Goal: Task Accomplishment & Management: Complete application form

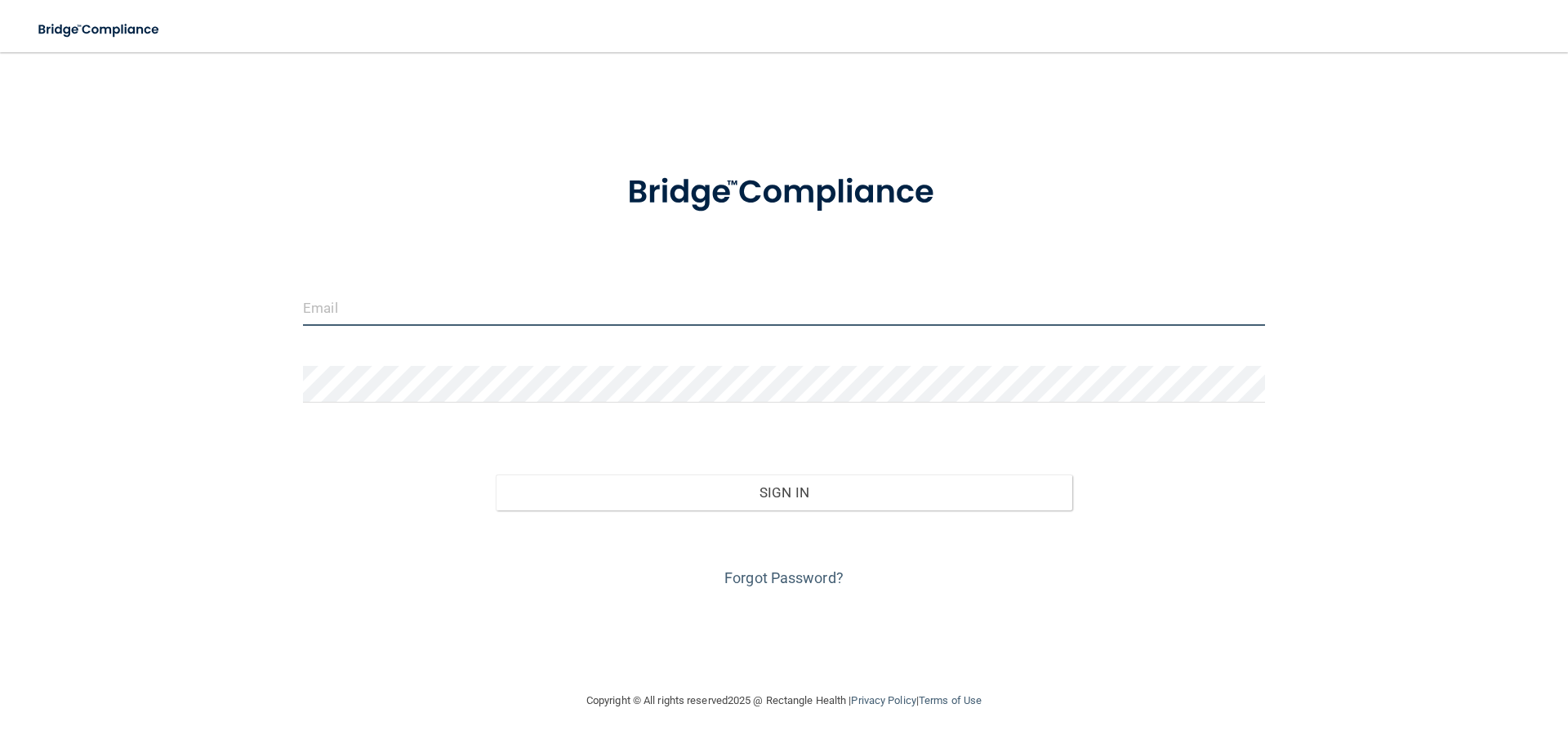
click at [536, 303] on input "email" at bounding box center [784, 307] width 962 height 36
type input "[EMAIL_ADDRESS][DOMAIN_NAME]"
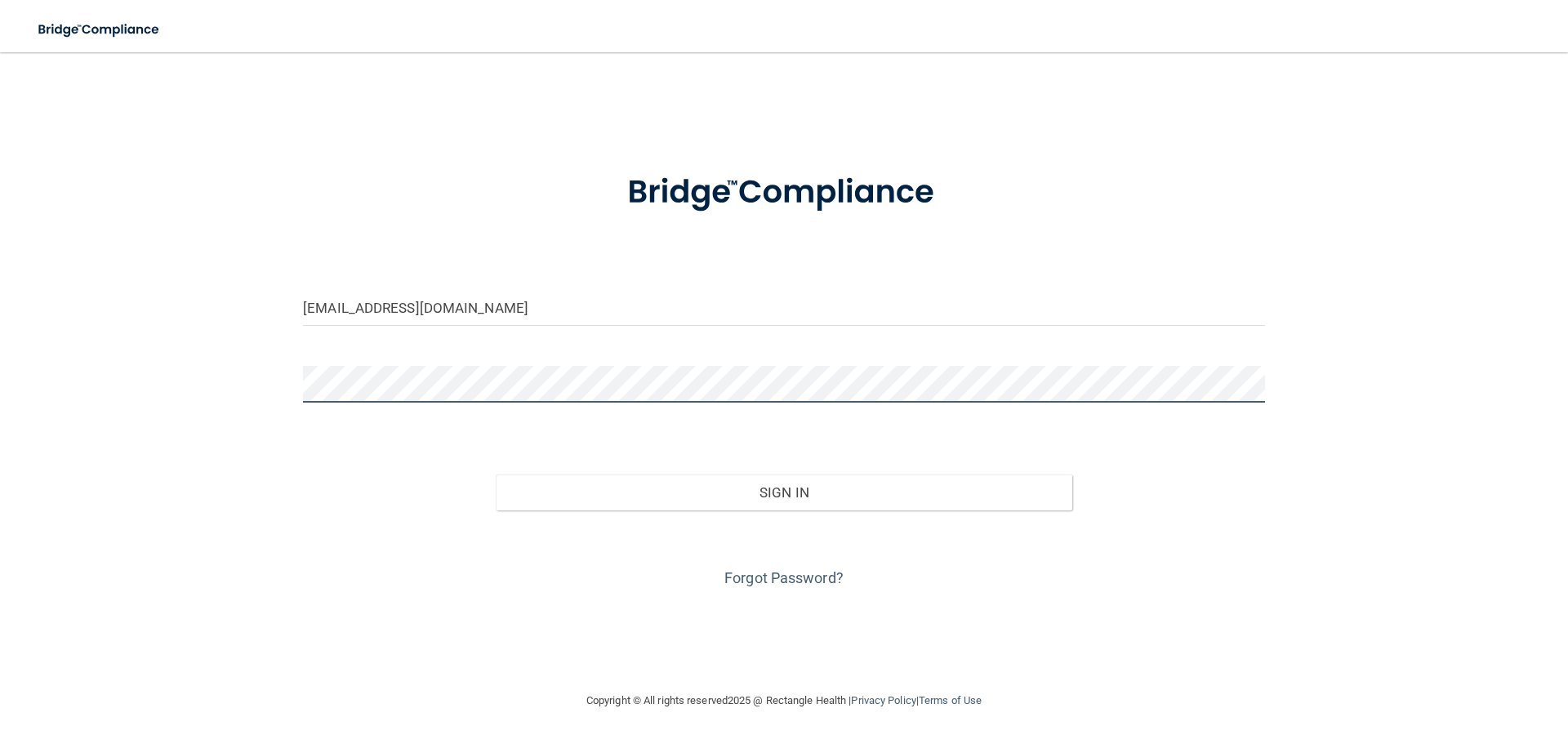
click at [496, 475] on button "Sign In" at bounding box center [784, 492] width 578 height 36
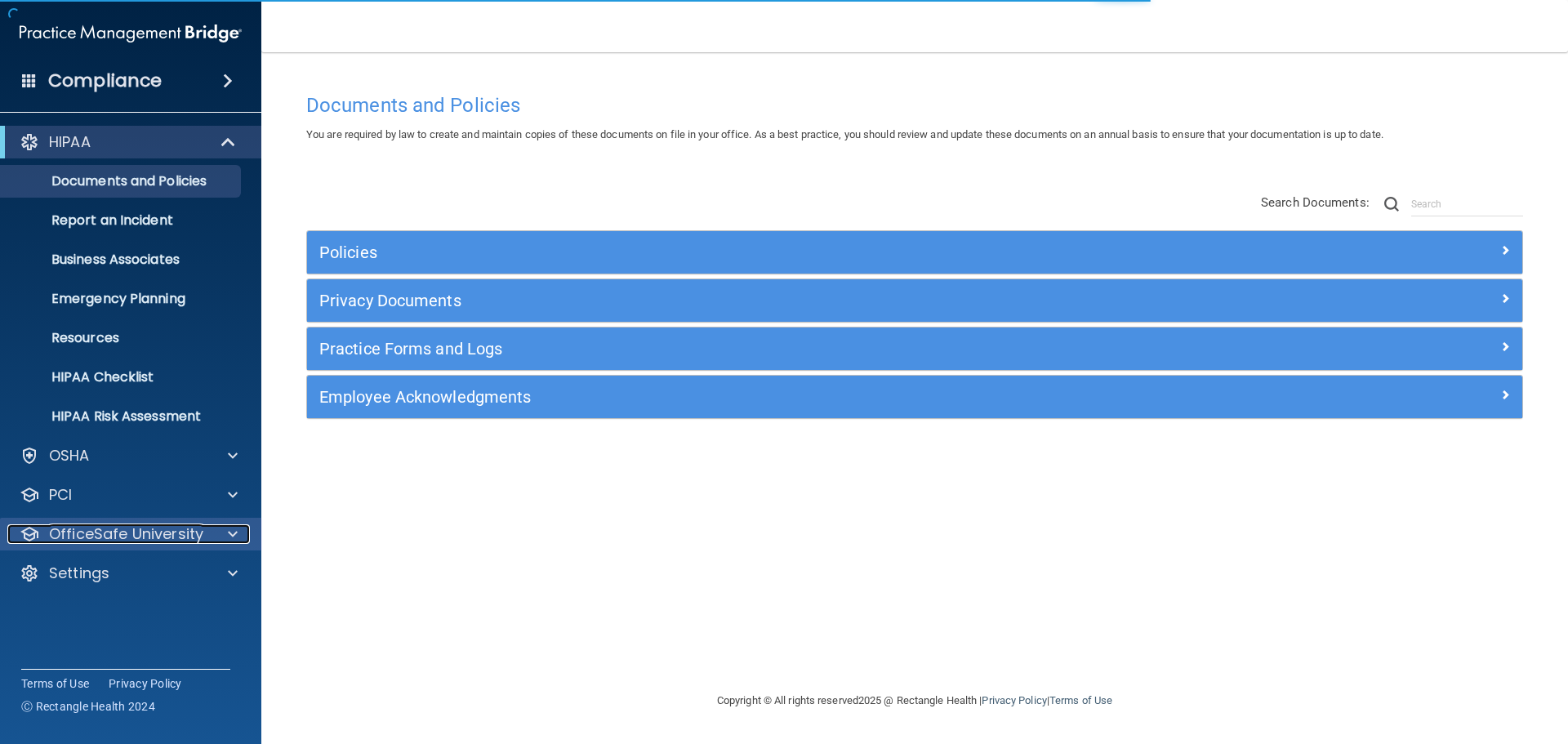
click at [226, 531] on div at bounding box center [230, 534] width 41 height 20
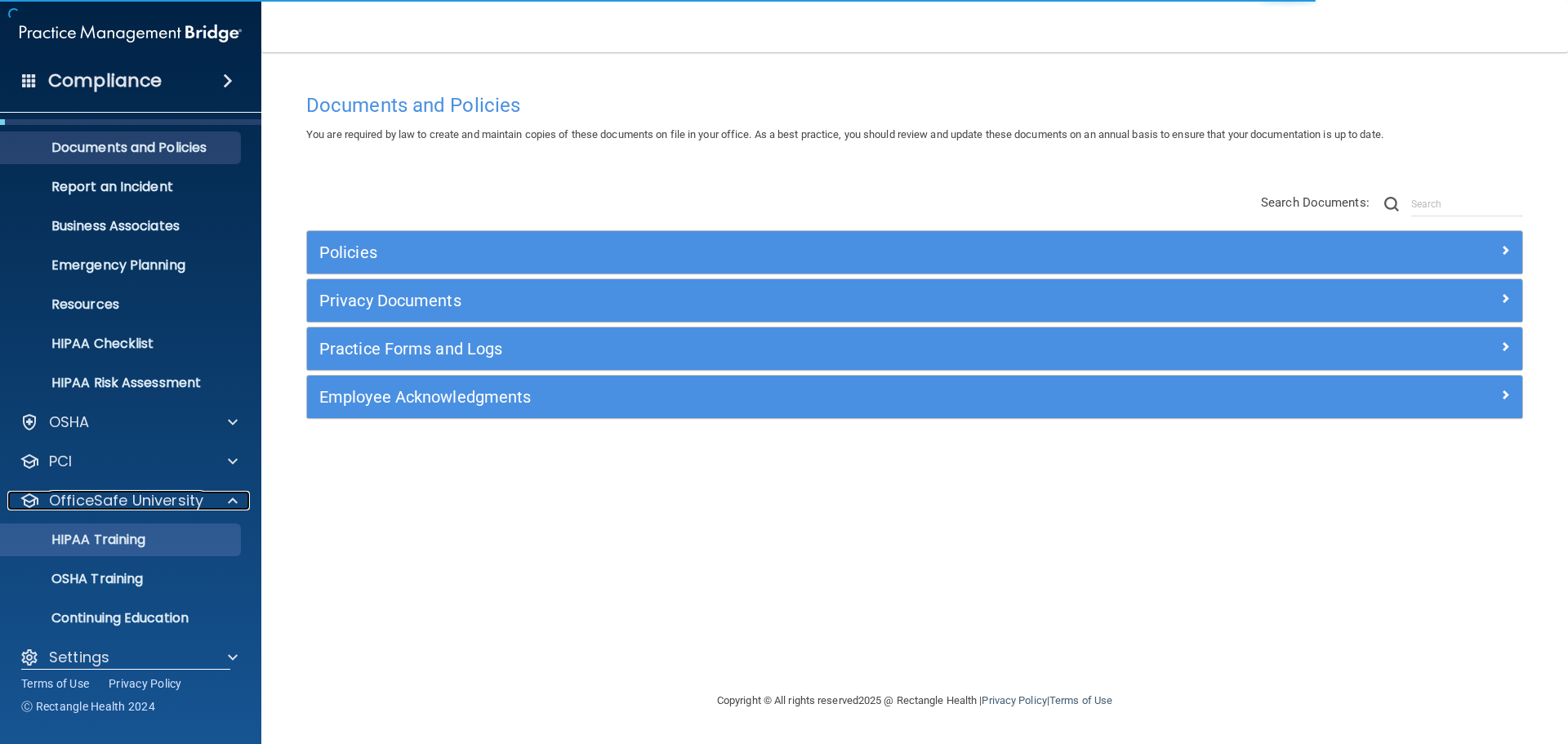
scroll to position [51, 0]
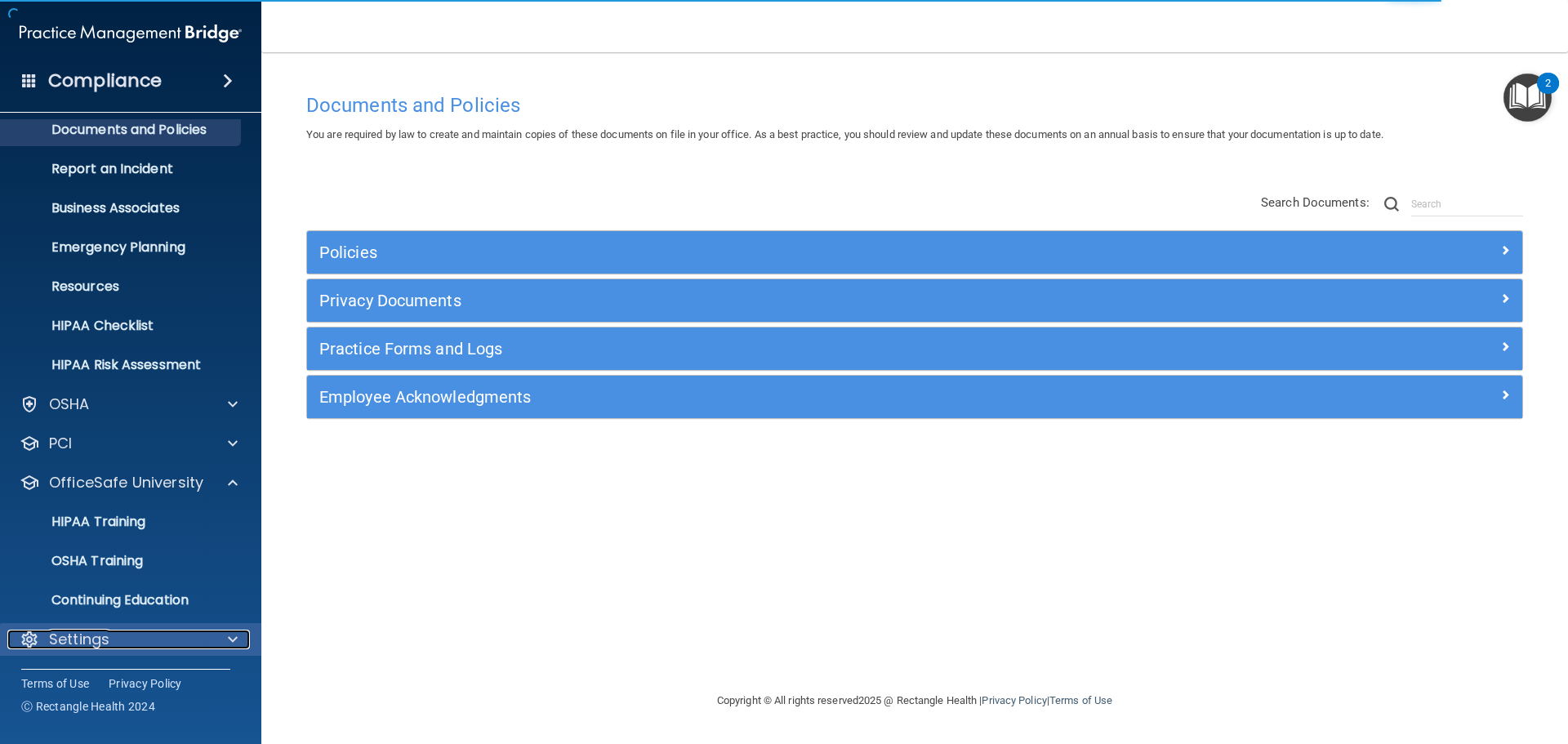
click at [236, 636] on span at bounding box center [232, 639] width 10 height 20
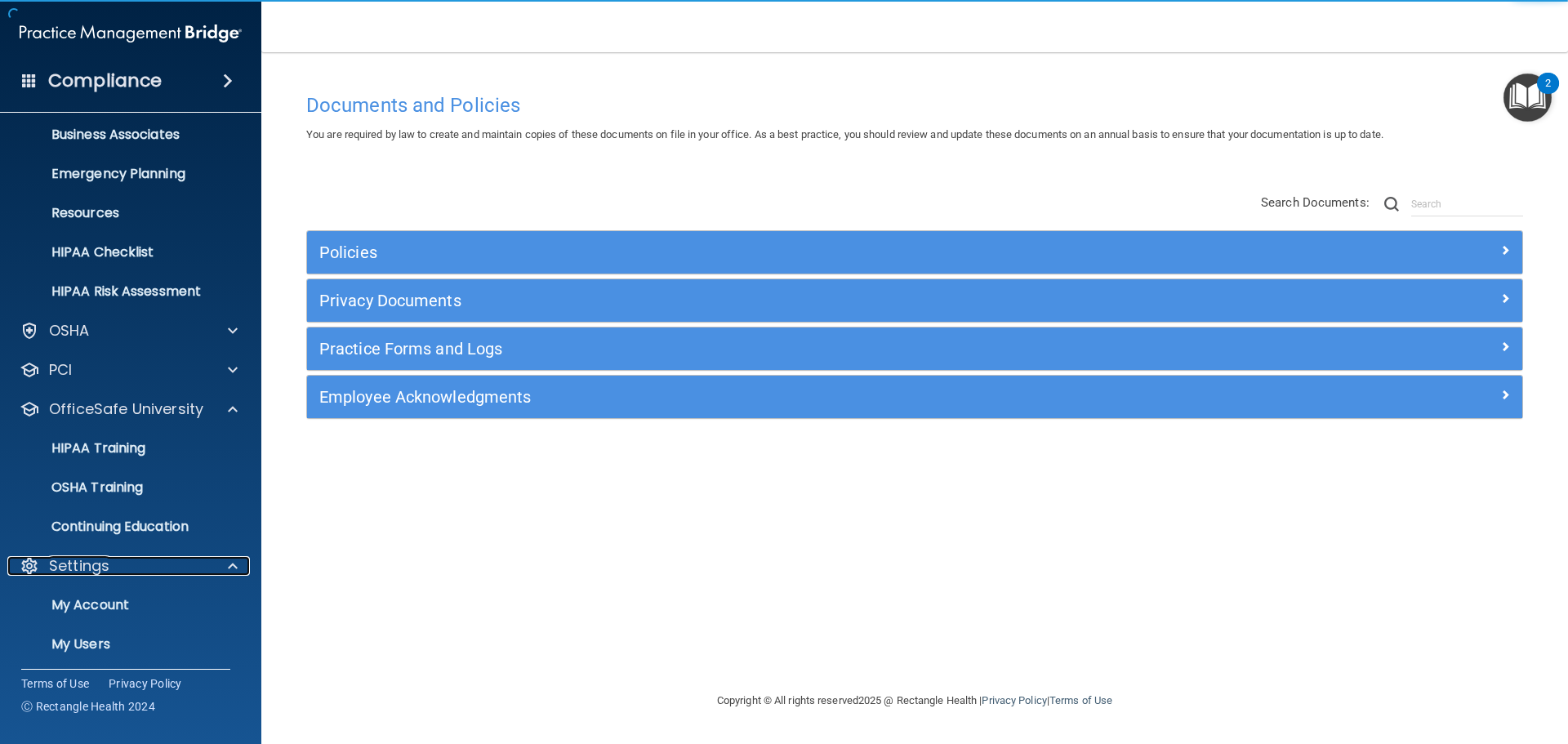
scroll to position [208, 0]
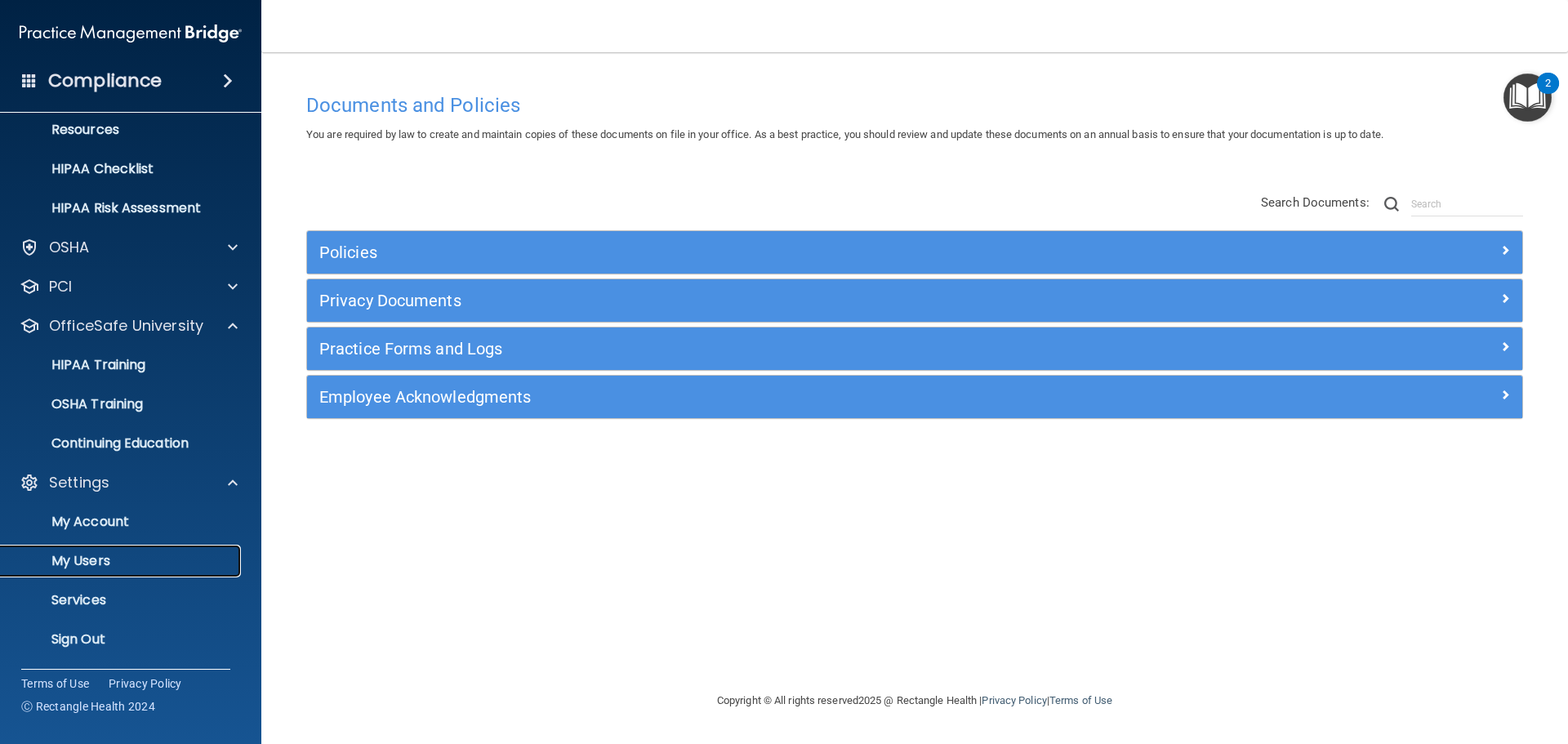
click at [138, 553] on p "My Users" at bounding box center [121, 560] width 223 height 16
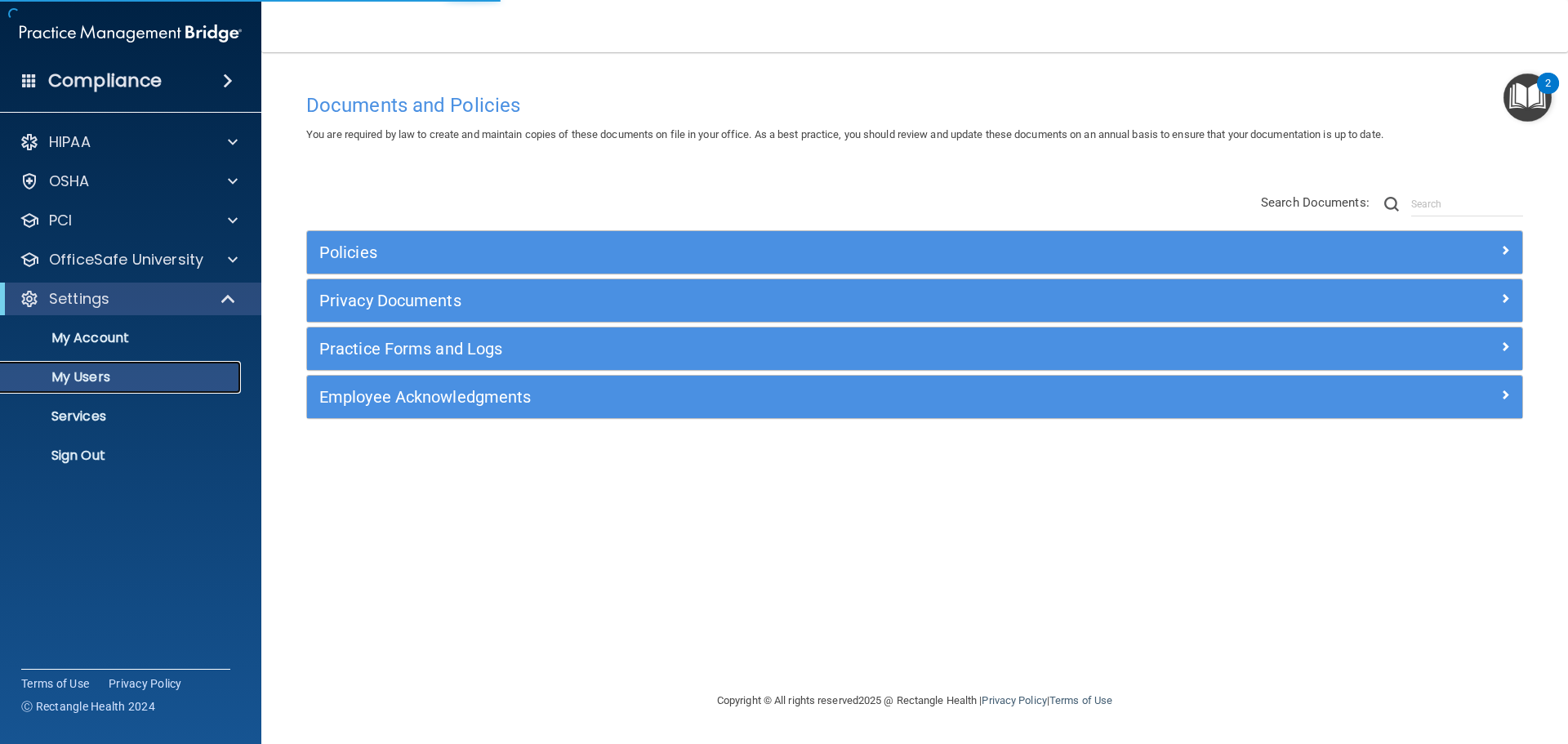
select select "20"
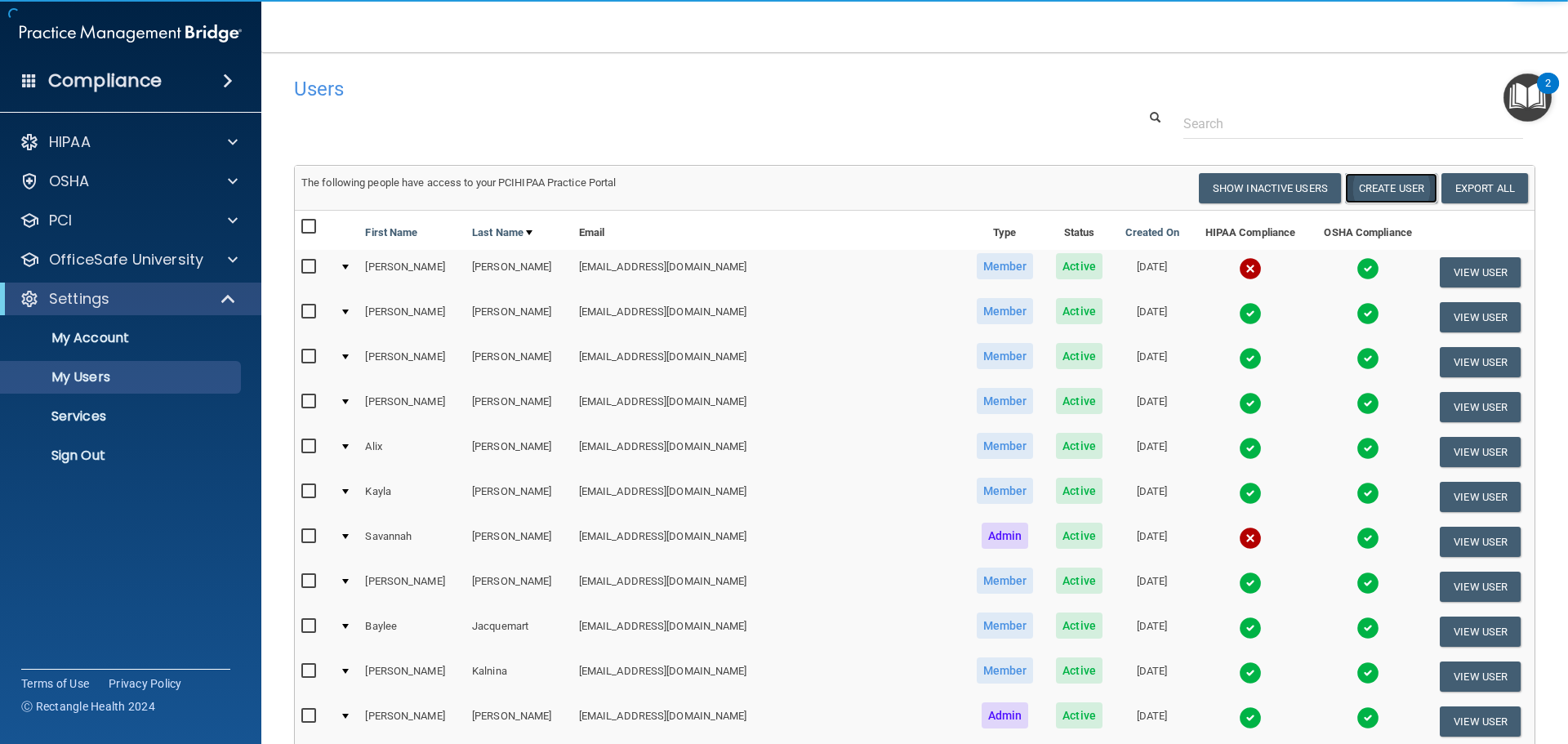
click at [1397, 192] on button "Create User" at bounding box center [1391, 188] width 93 height 30
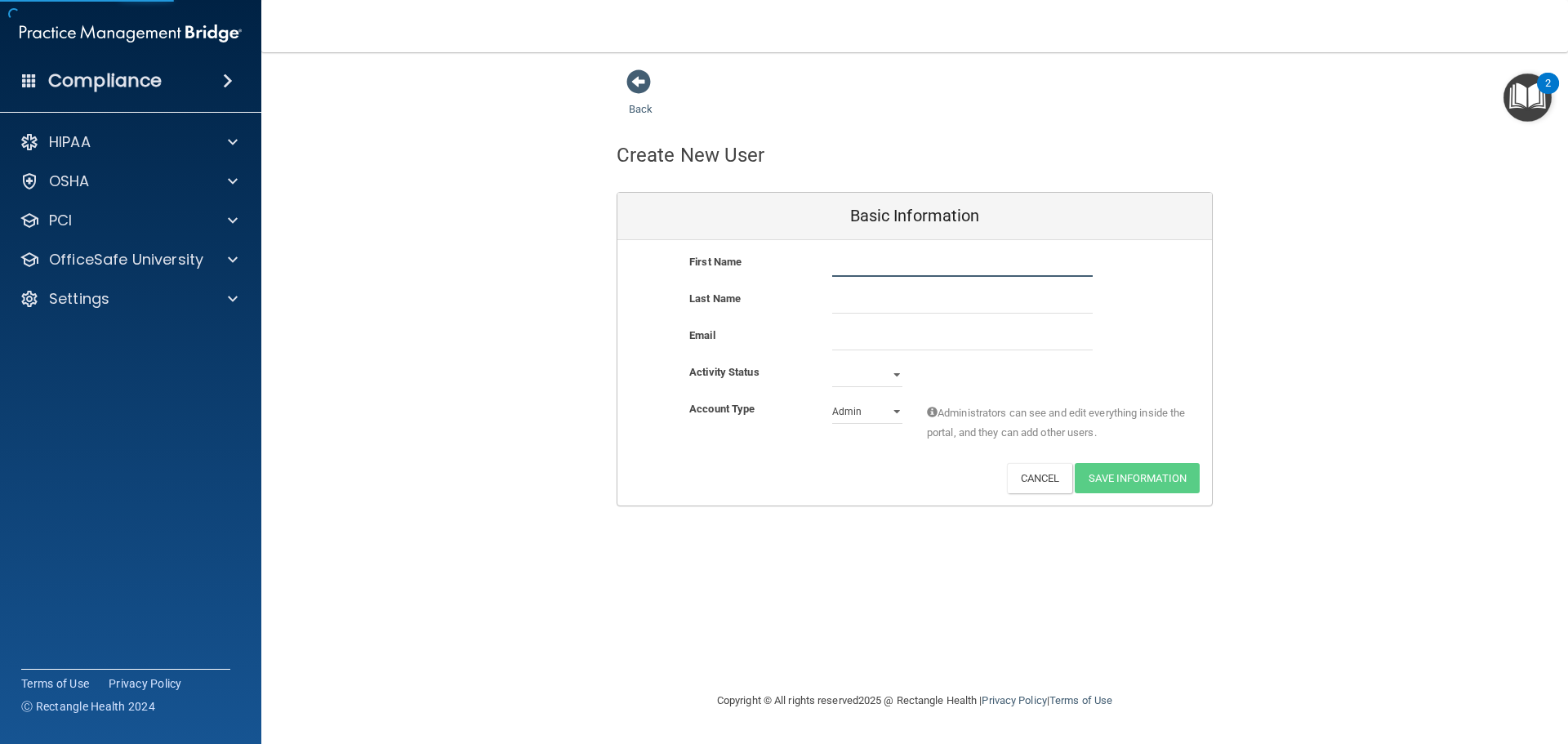
click at [843, 268] on input "text" at bounding box center [962, 264] width 261 height 24
type input "Lilith"
type input "Greengrass"
click at [837, 335] on input "email" at bounding box center [962, 338] width 261 height 24
click at [836, 336] on input "email" at bounding box center [962, 338] width 261 height 24
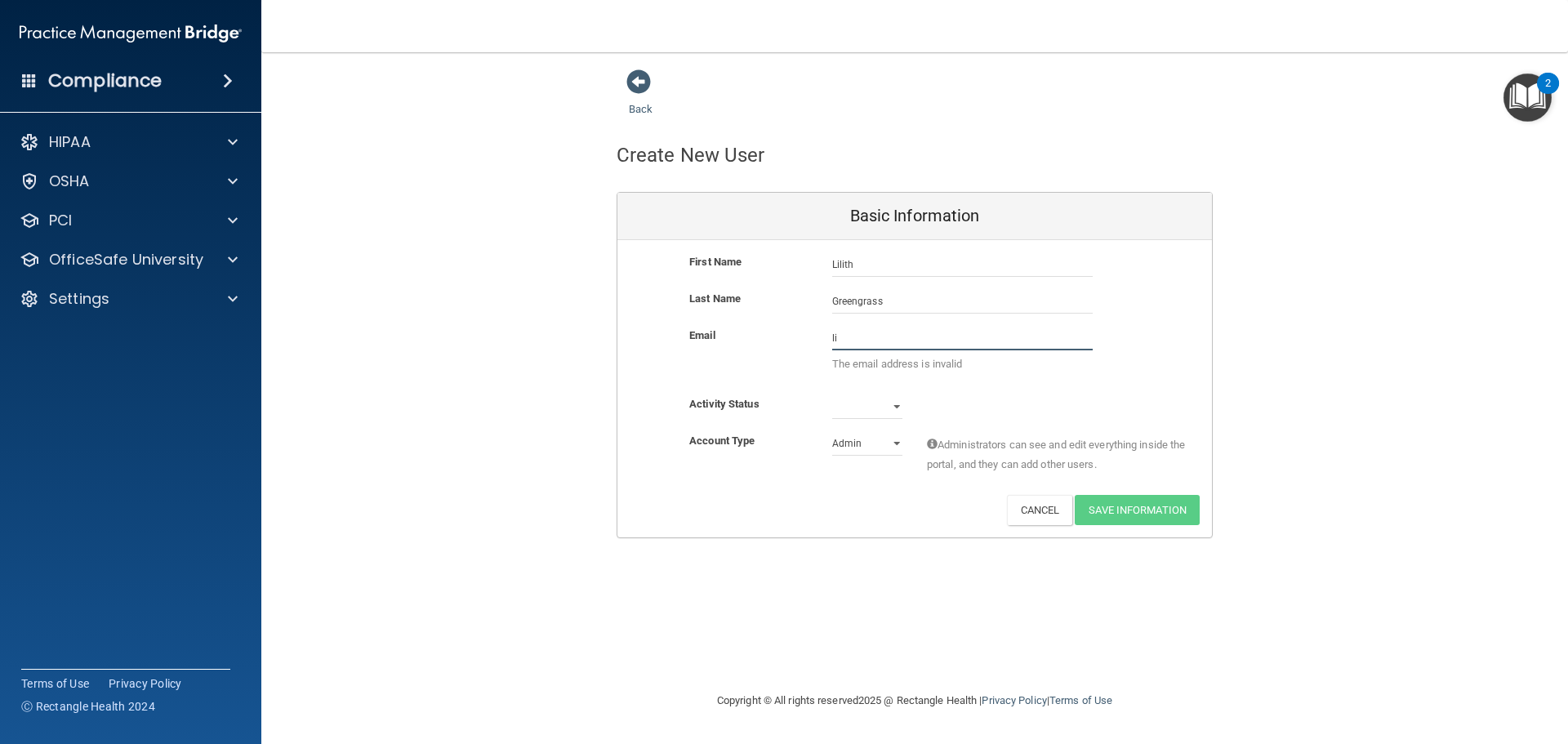
type input "l"
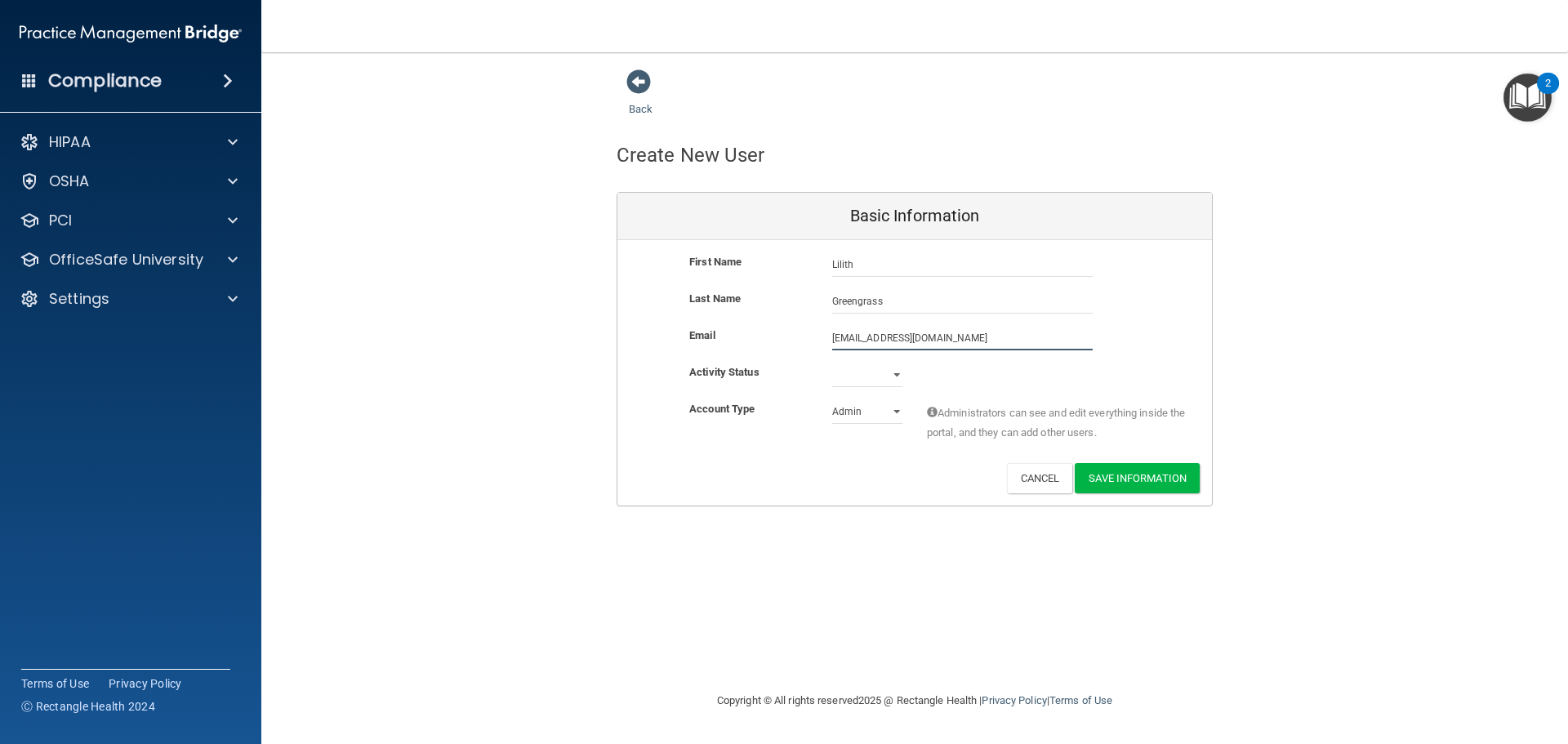
type input "[EMAIL_ADDRESS][DOMAIN_NAME]"
click at [884, 376] on select "Active Inactive" at bounding box center [867, 375] width 70 height 24
select select "active"
click at [833, 363] on select "Active Inactive" at bounding box center [867, 375] width 70 height 24
click at [864, 416] on select "Admin Member" at bounding box center [867, 411] width 70 height 24
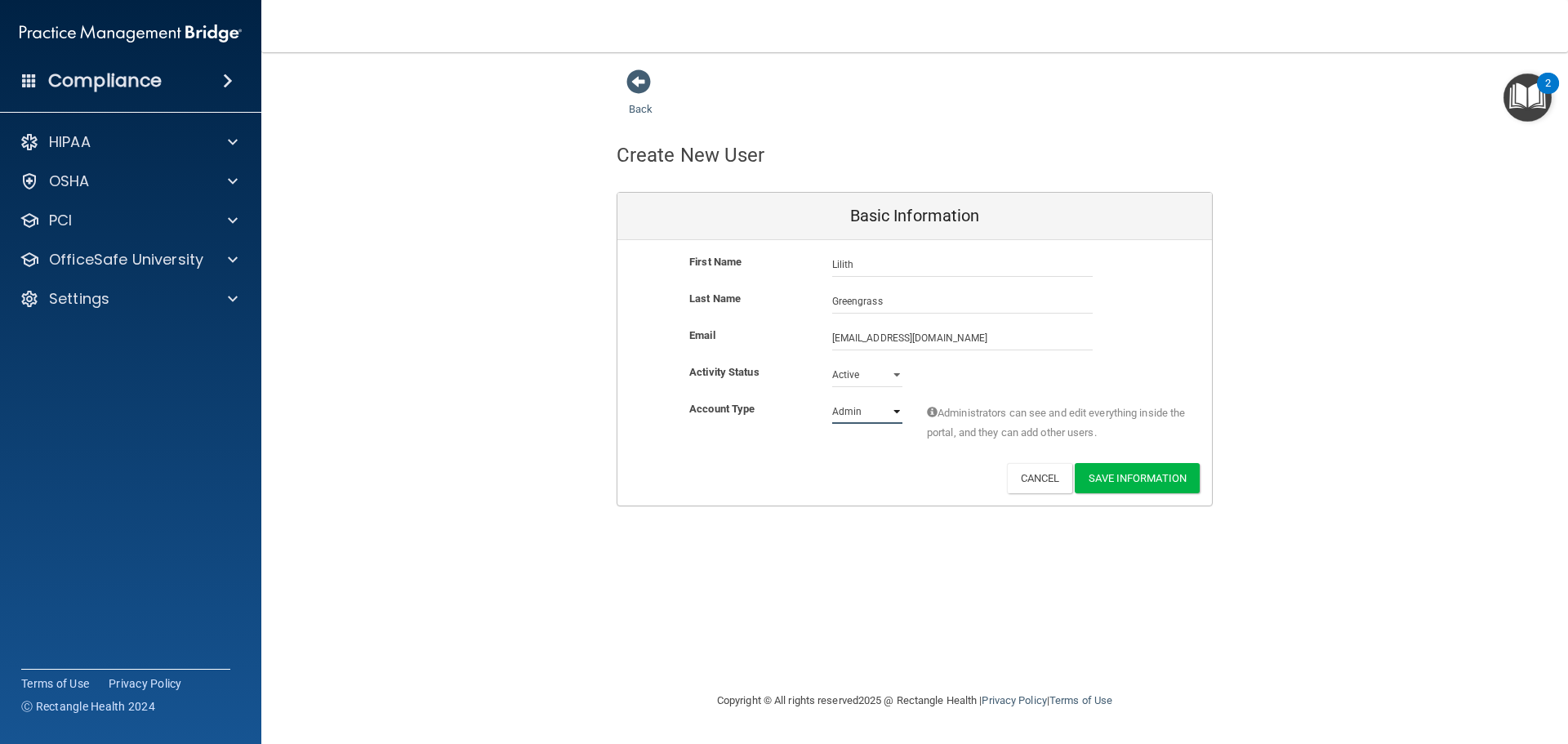
select select "practice_member"
click at [833, 399] on select "Admin Member" at bounding box center [867, 411] width 70 height 24
click at [1138, 479] on button "Save Information" at bounding box center [1137, 478] width 125 height 30
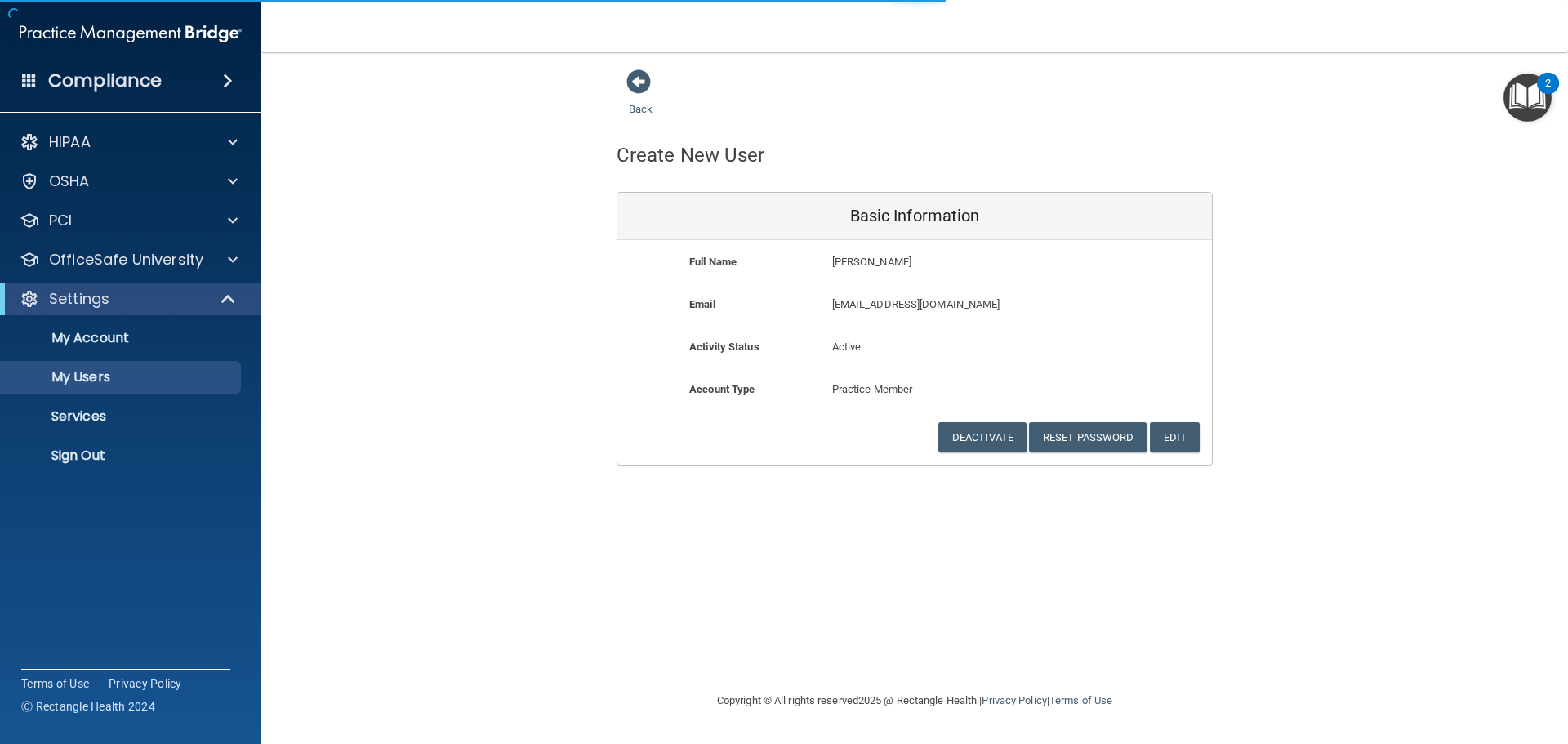
select select "20"
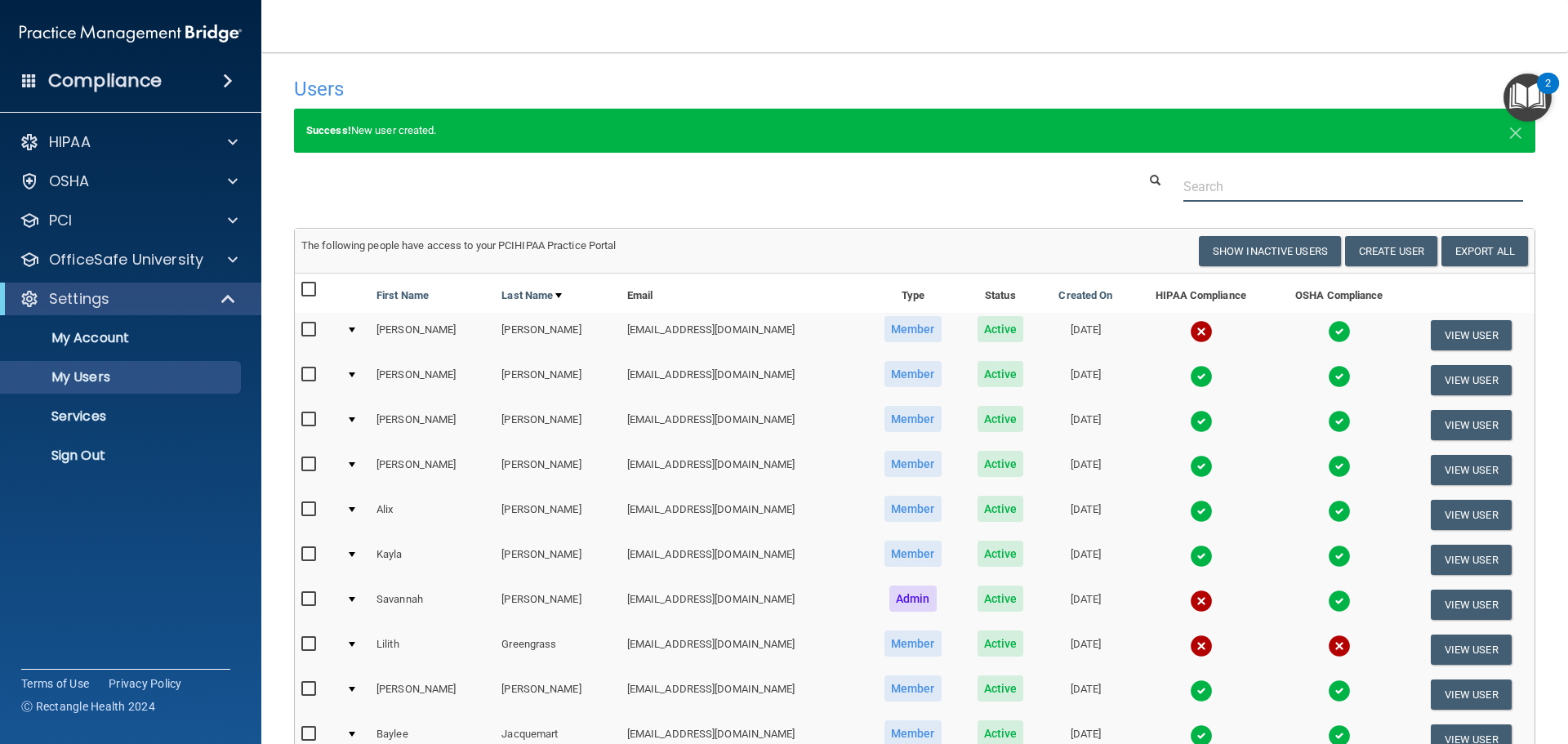
click at [1255, 198] on input "text" at bounding box center [1353, 186] width 340 height 30
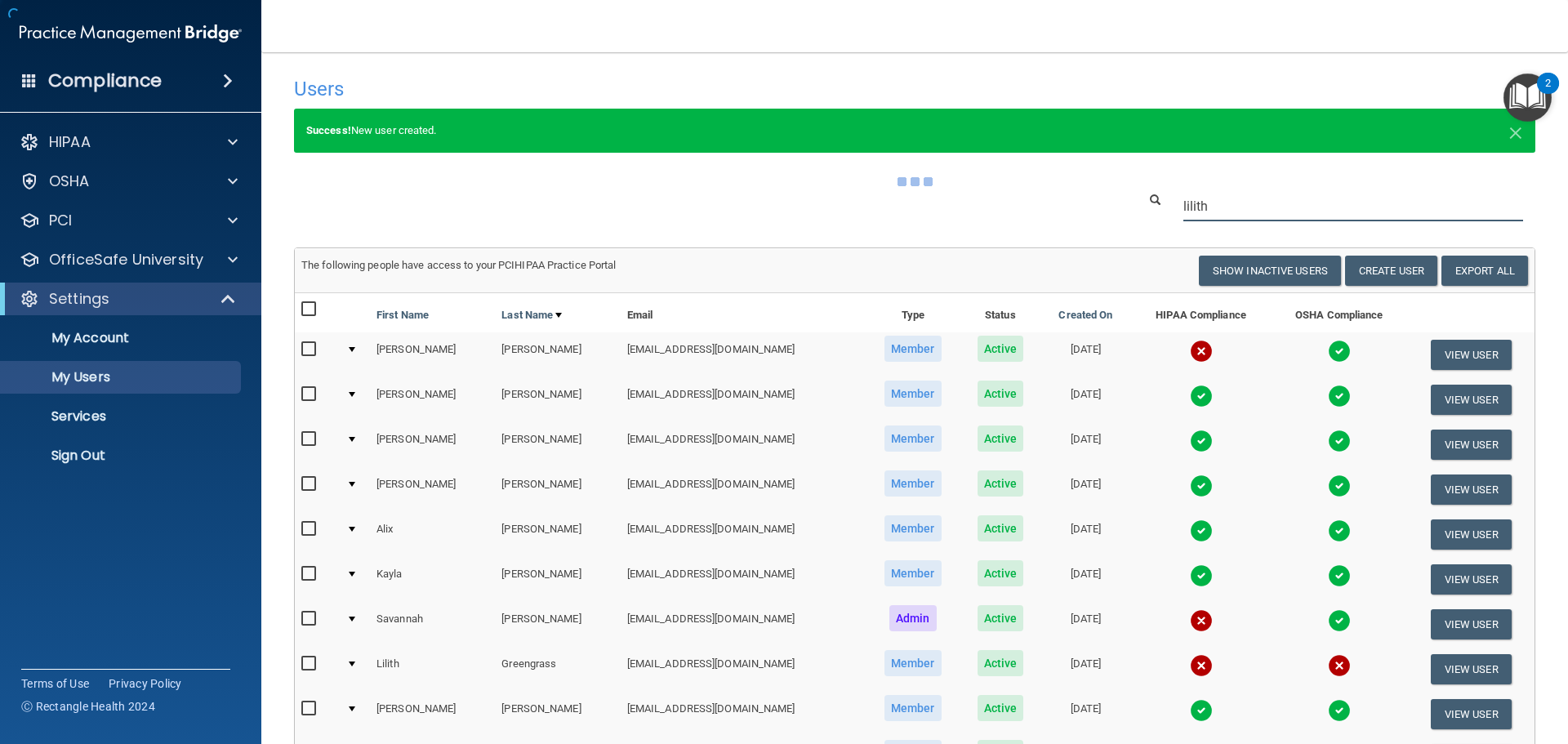
type input "lilith"
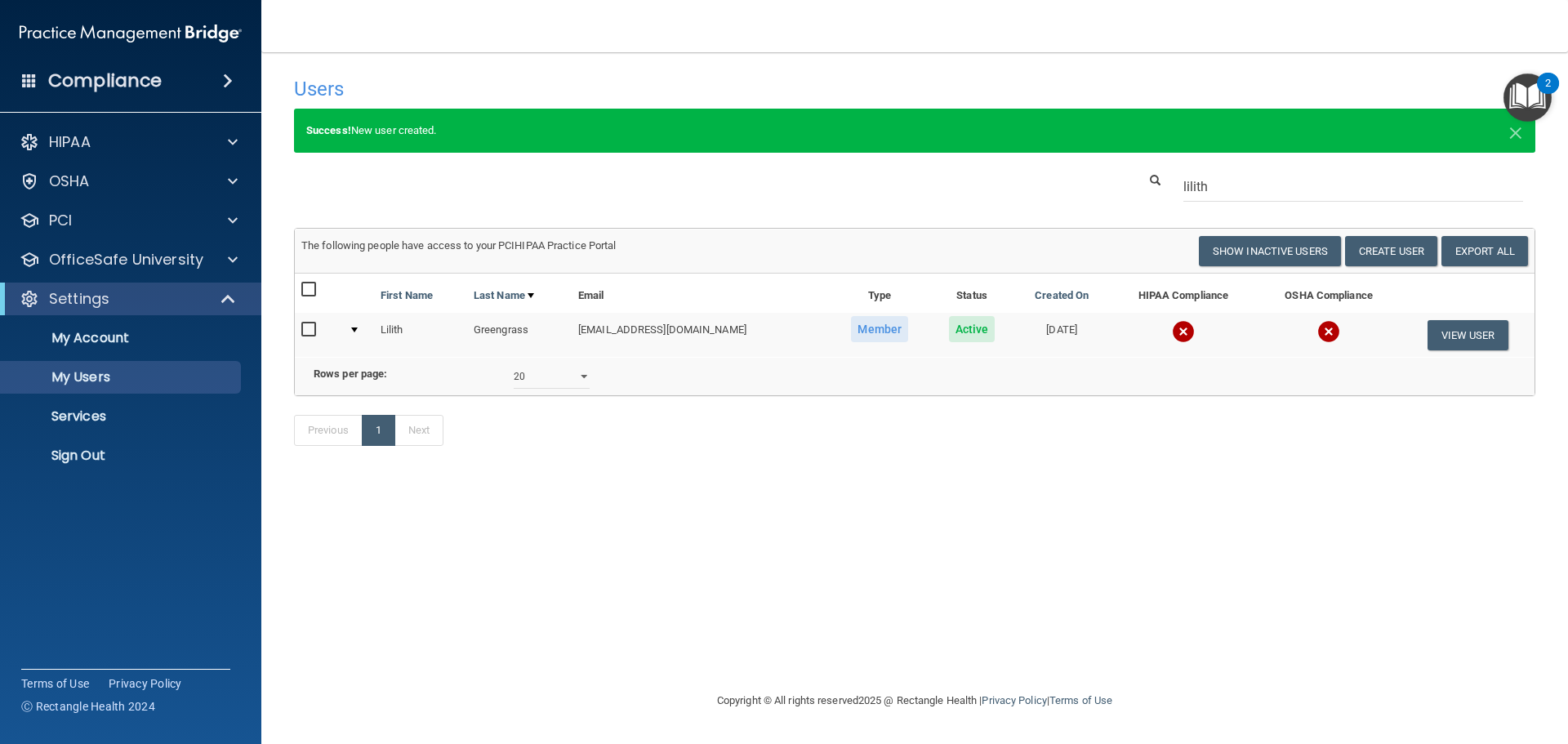
click at [309, 327] on input "checkbox" at bounding box center [311, 329] width 19 height 13
checkbox input "true"
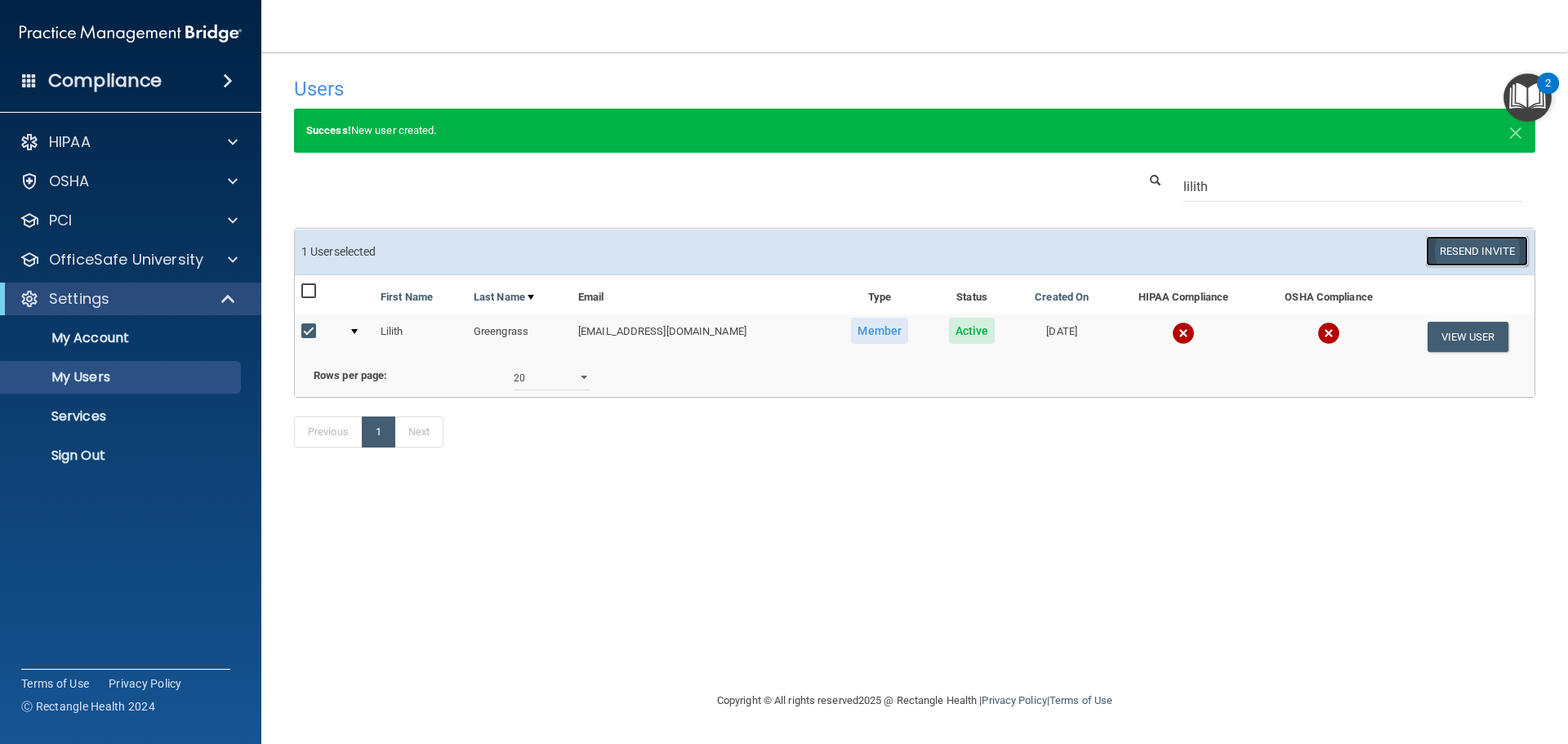
click at [1481, 249] on button "Resend Invite" at bounding box center [1477, 250] width 102 height 30
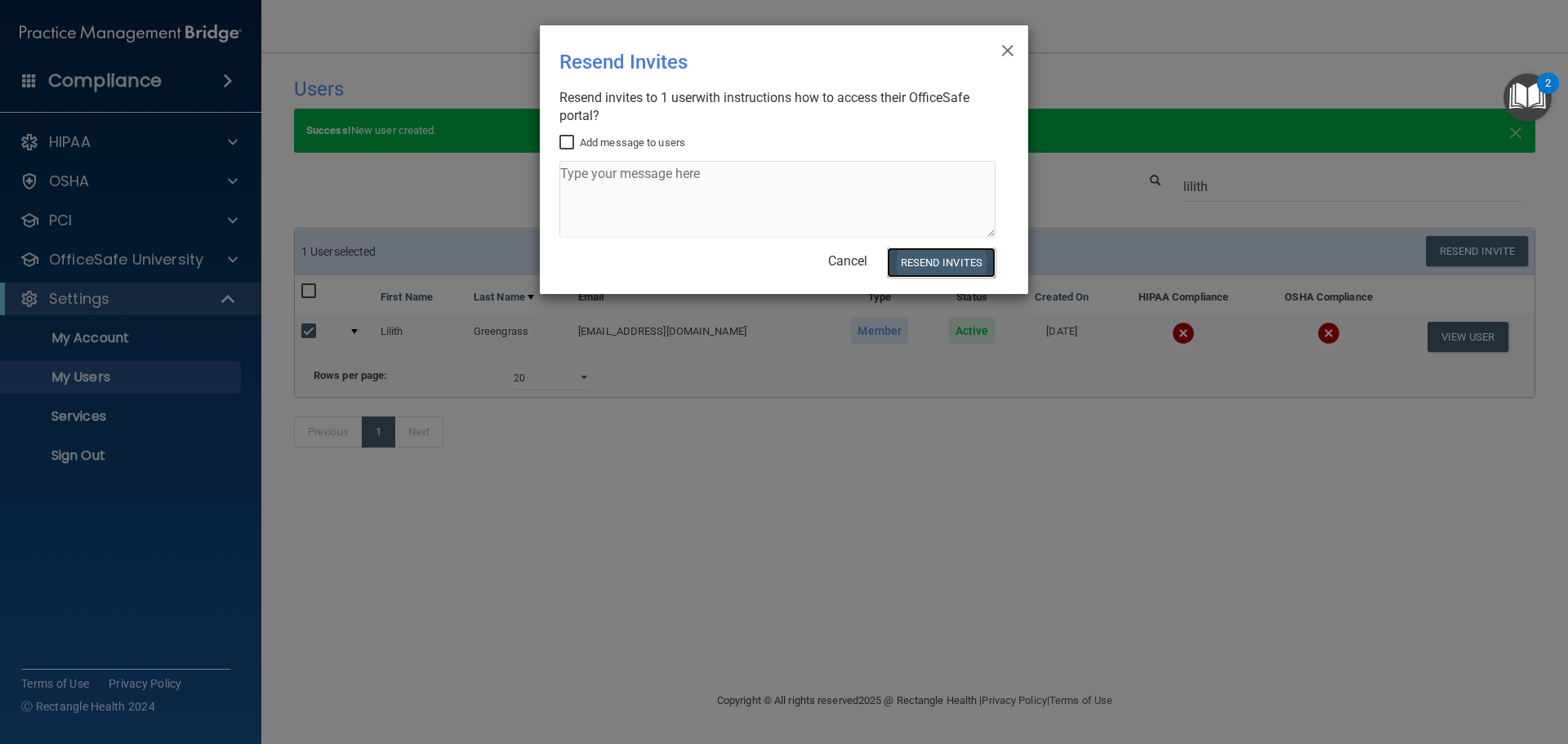
click at [948, 255] on button "Resend Invites" at bounding box center [941, 262] width 108 height 30
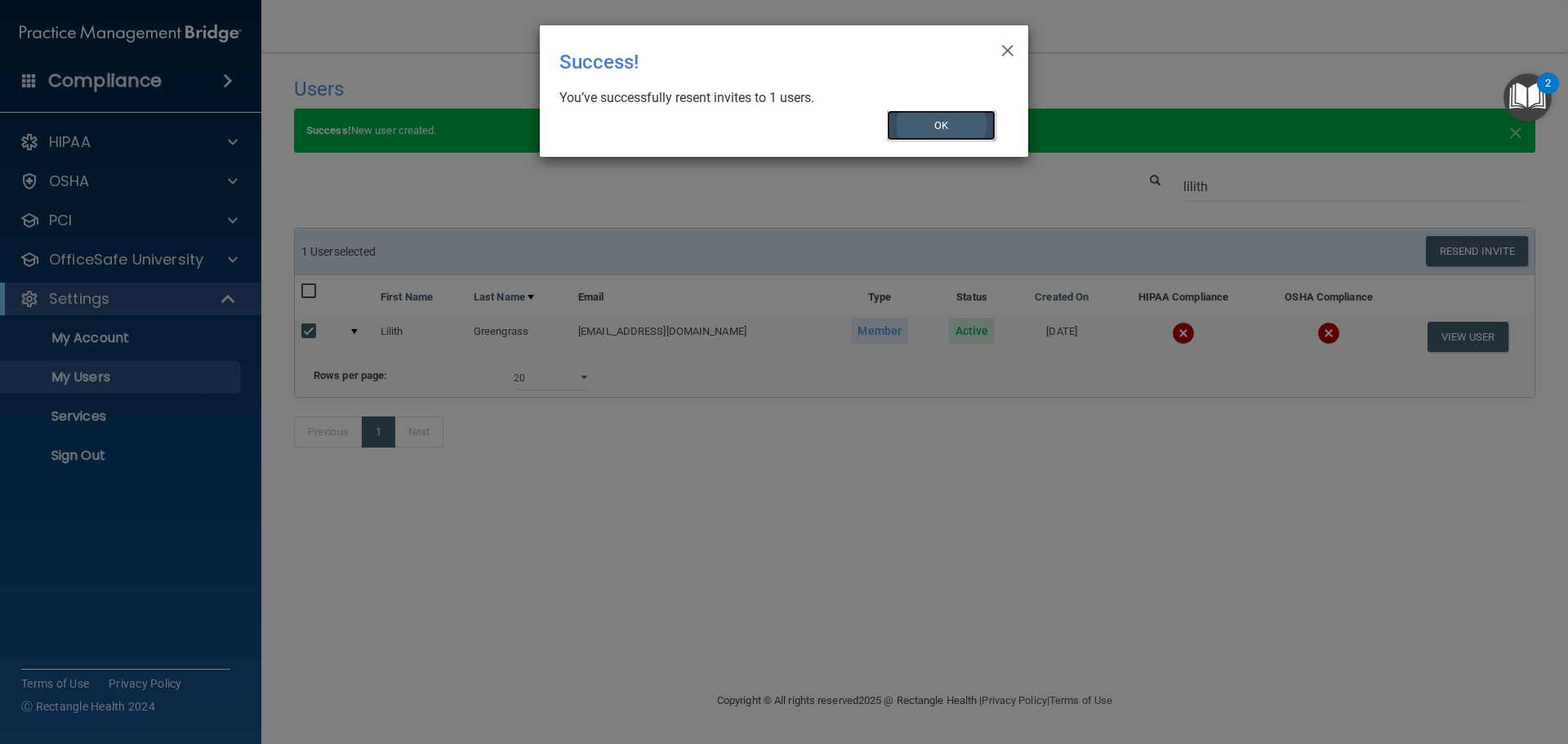
click at [951, 139] on button "OK" at bounding box center [942, 125] width 109 height 30
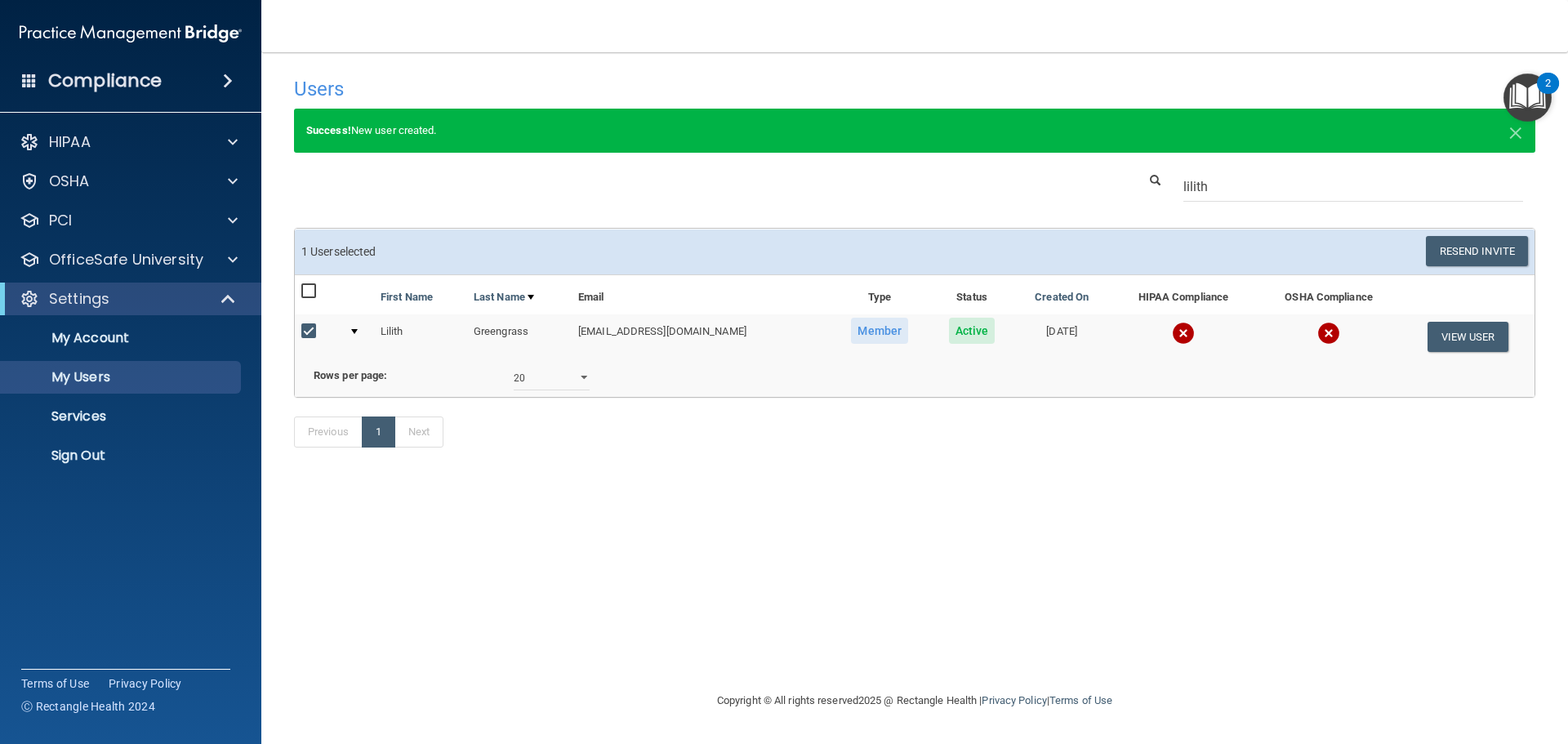
drag, startPoint x: 1276, startPoint y: 596, endPoint x: 1343, endPoint y: 472, distance: 140.9
click at [1276, 596] on div "Users Success! New user created. × Error! The user couldn't be created. × Succe…" at bounding box center [914, 372] width 1241 height 606
